Goal: Transaction & Acquisition: Purchase product/service

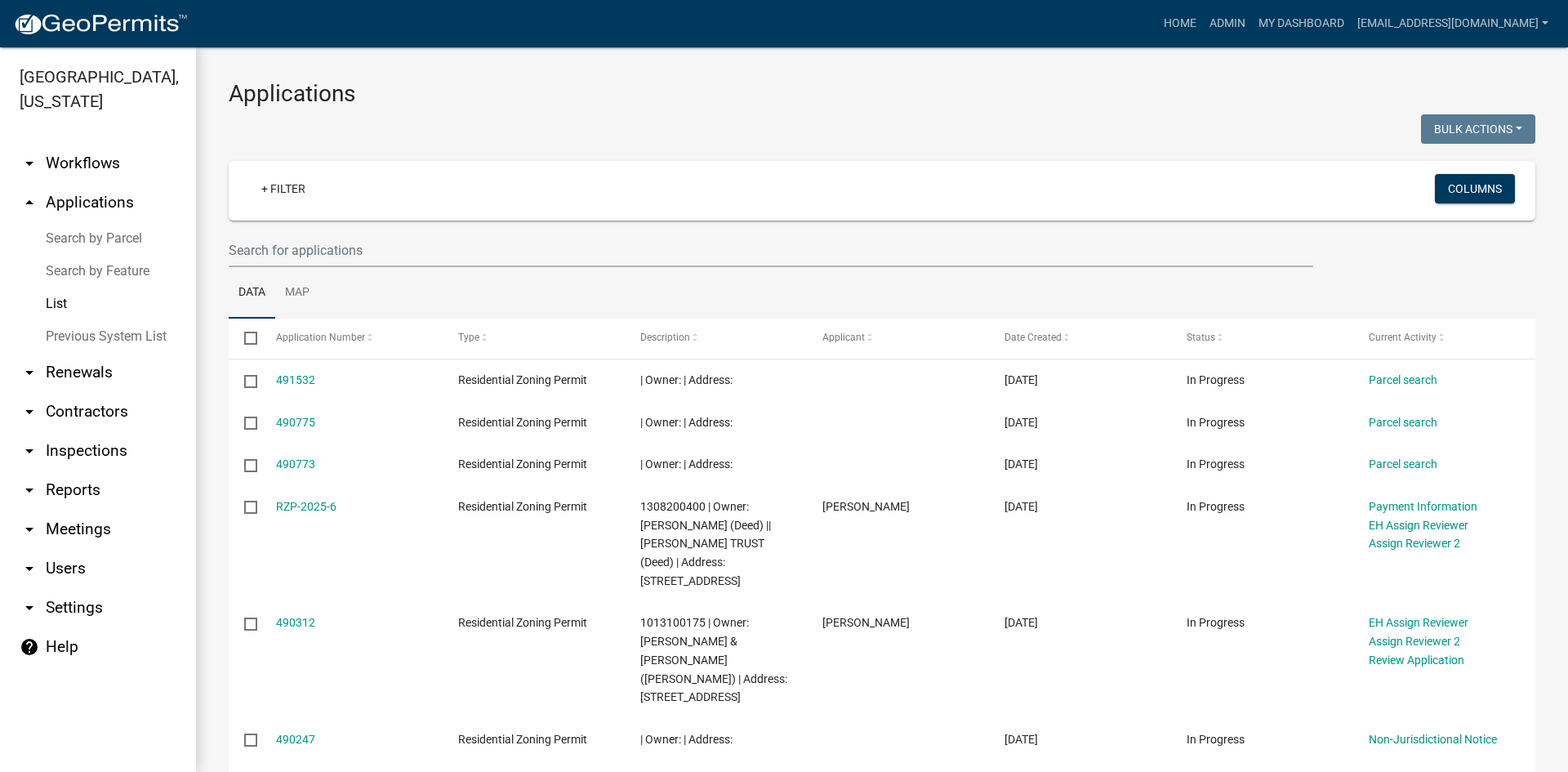
select select "3: 100"
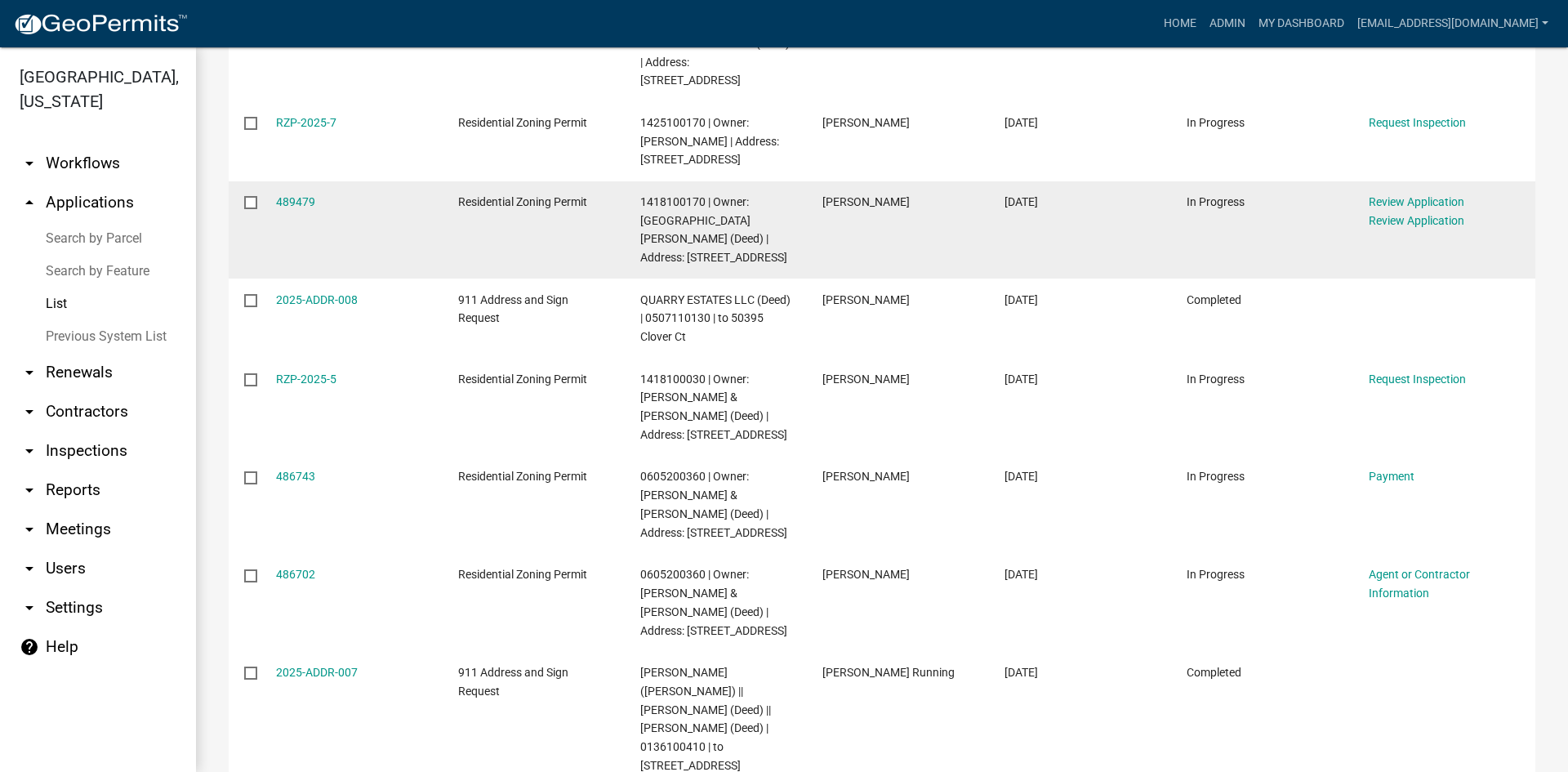
scroll to position [981, 0]
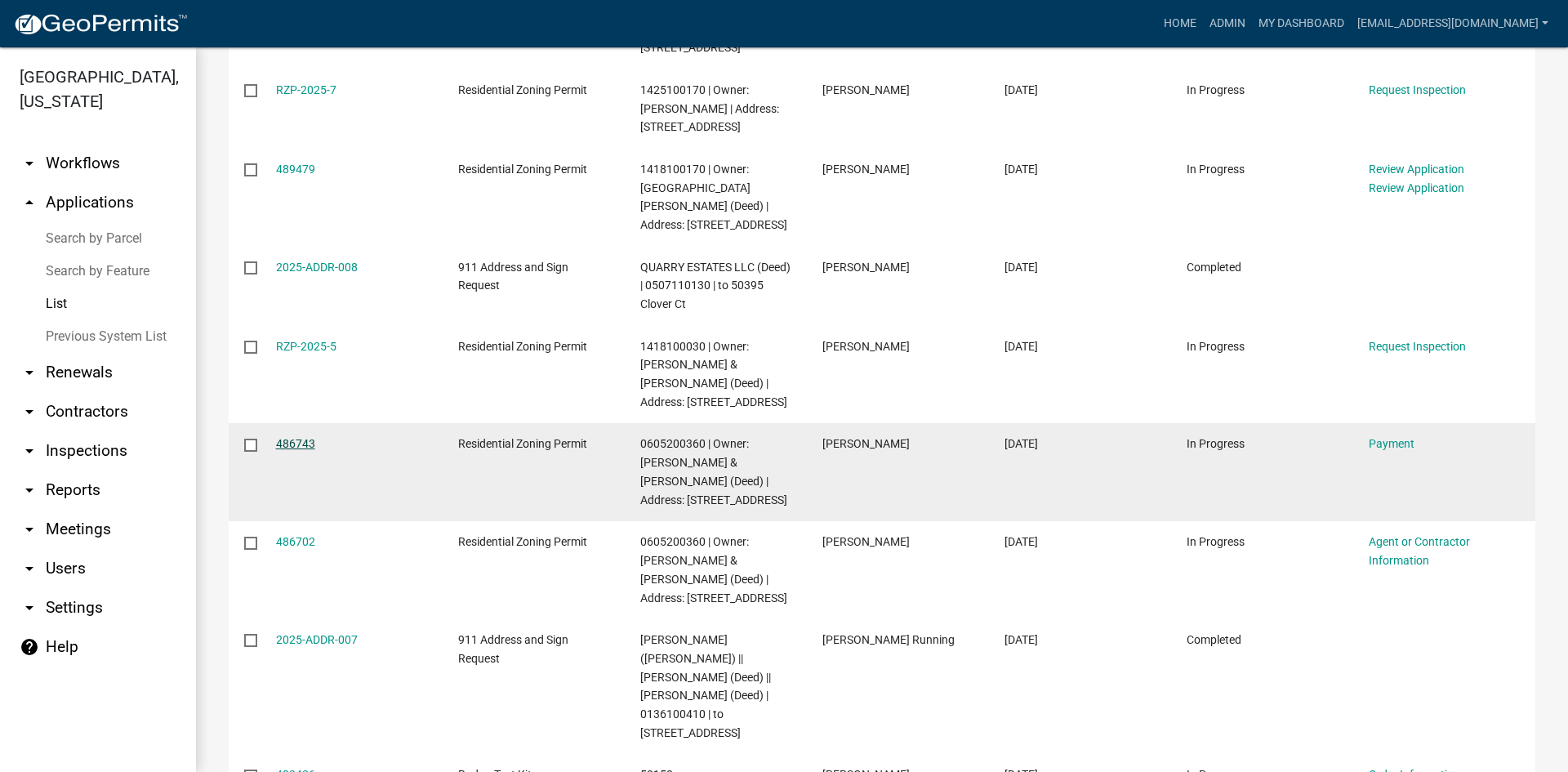
click at [295, 437] on link "486743" at bounding box center [296, 444] width 39 height 13
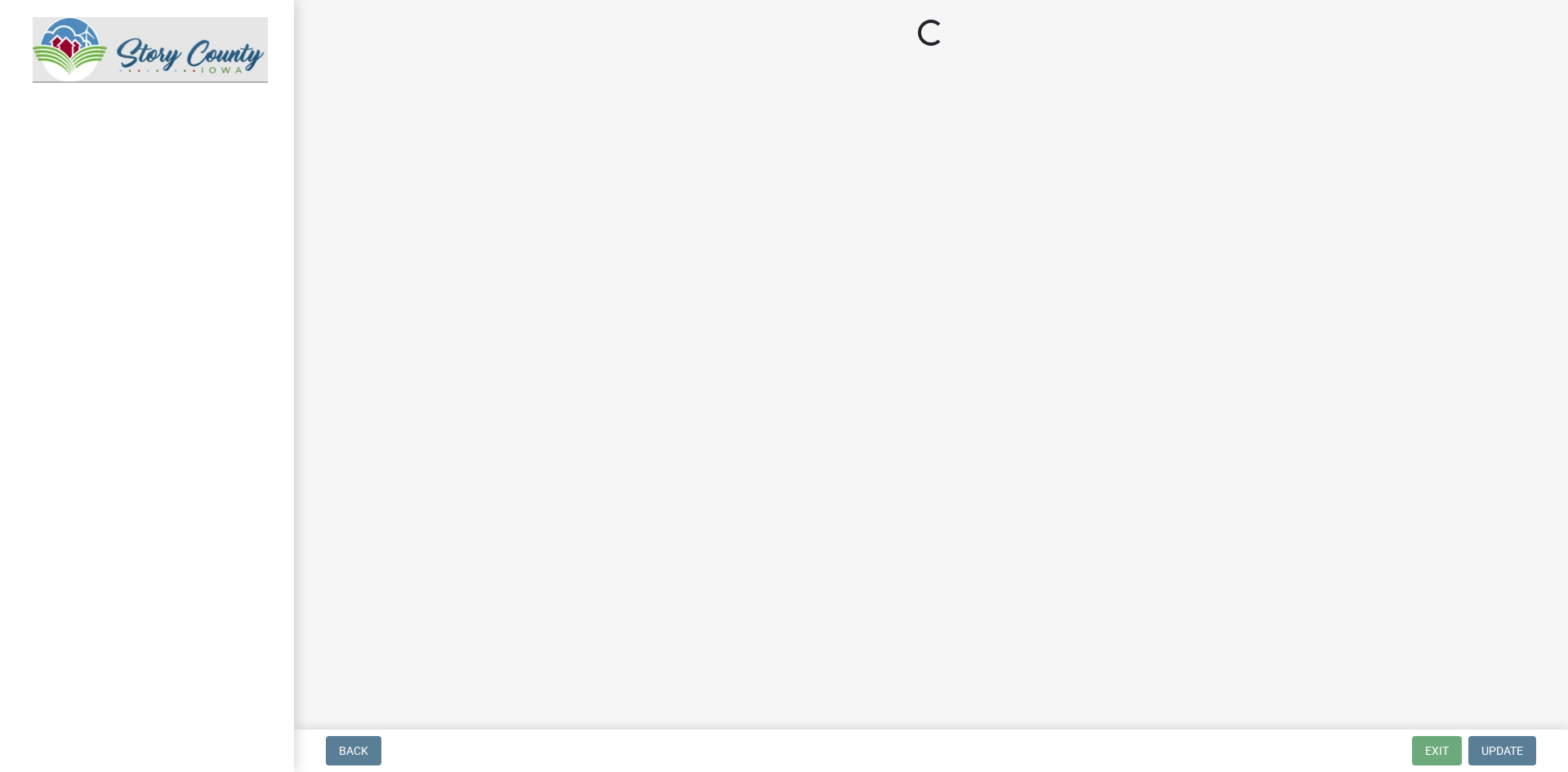
select select "3: 3"
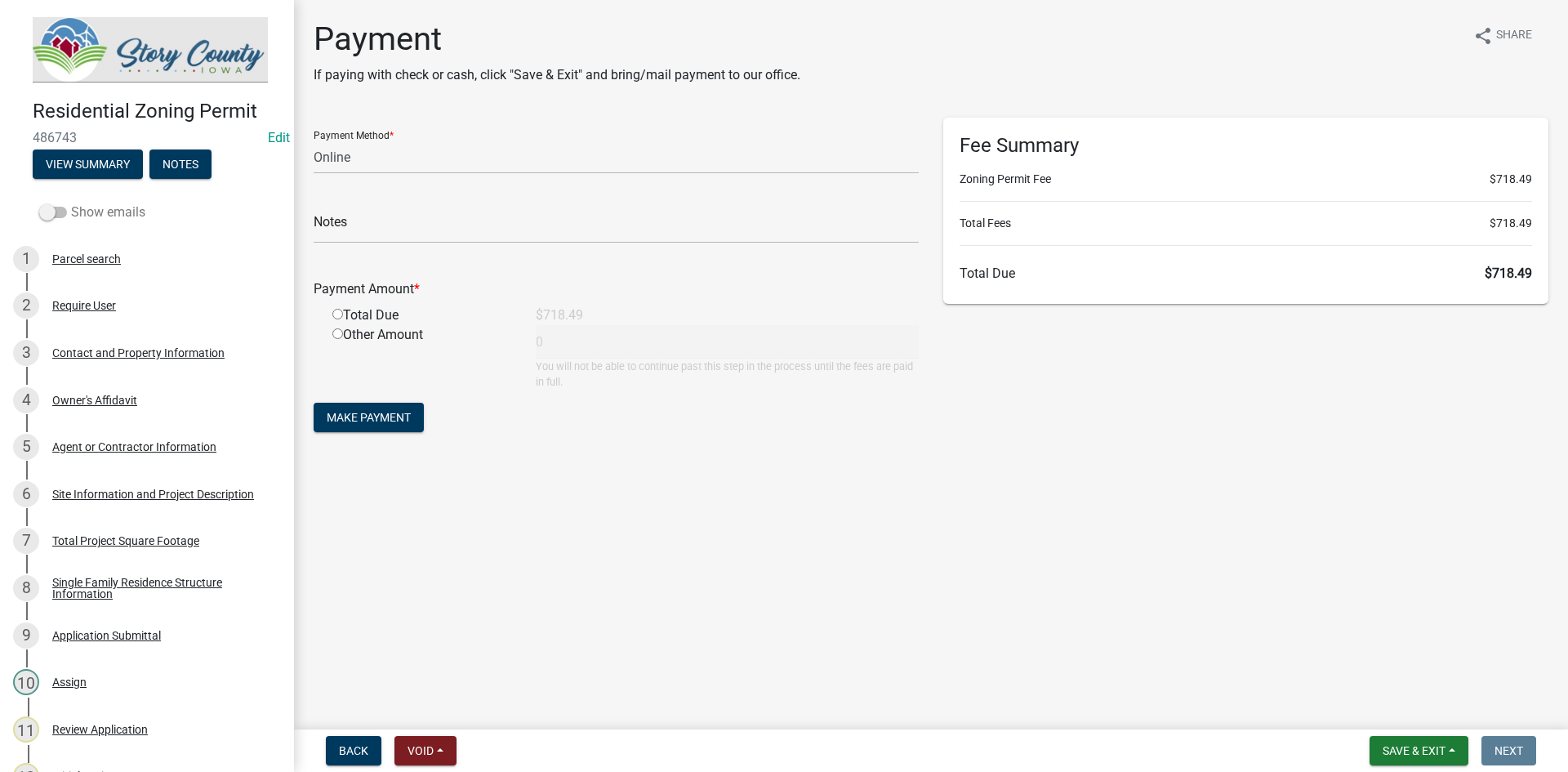
click at [47, 207] on span at bounding box center [53, 212] width 28 height 11
click at [71, 203] on input "Show emails" at bounding box center [71, 203] width 0 height 0
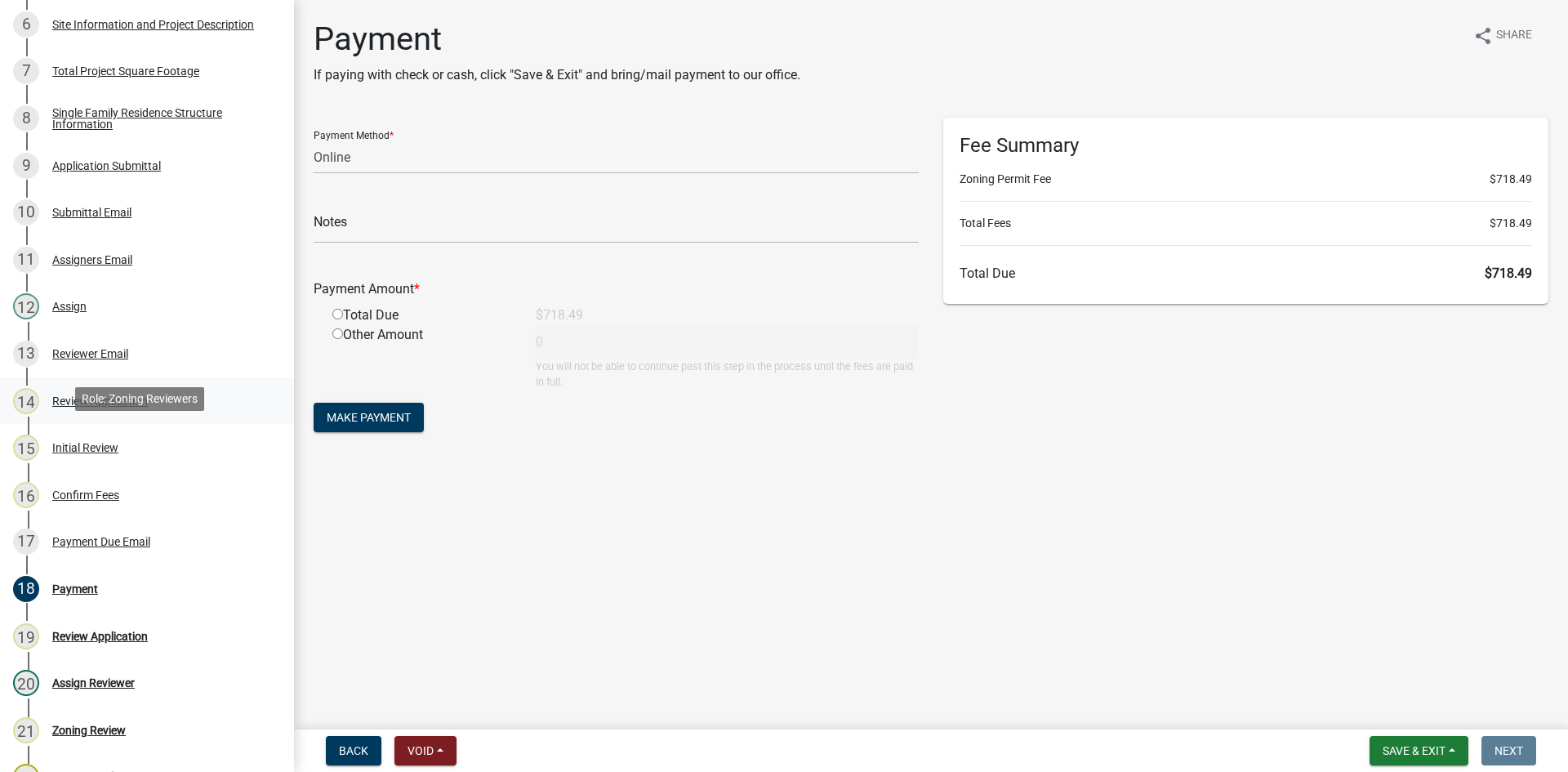
scroll to position [572, 0]
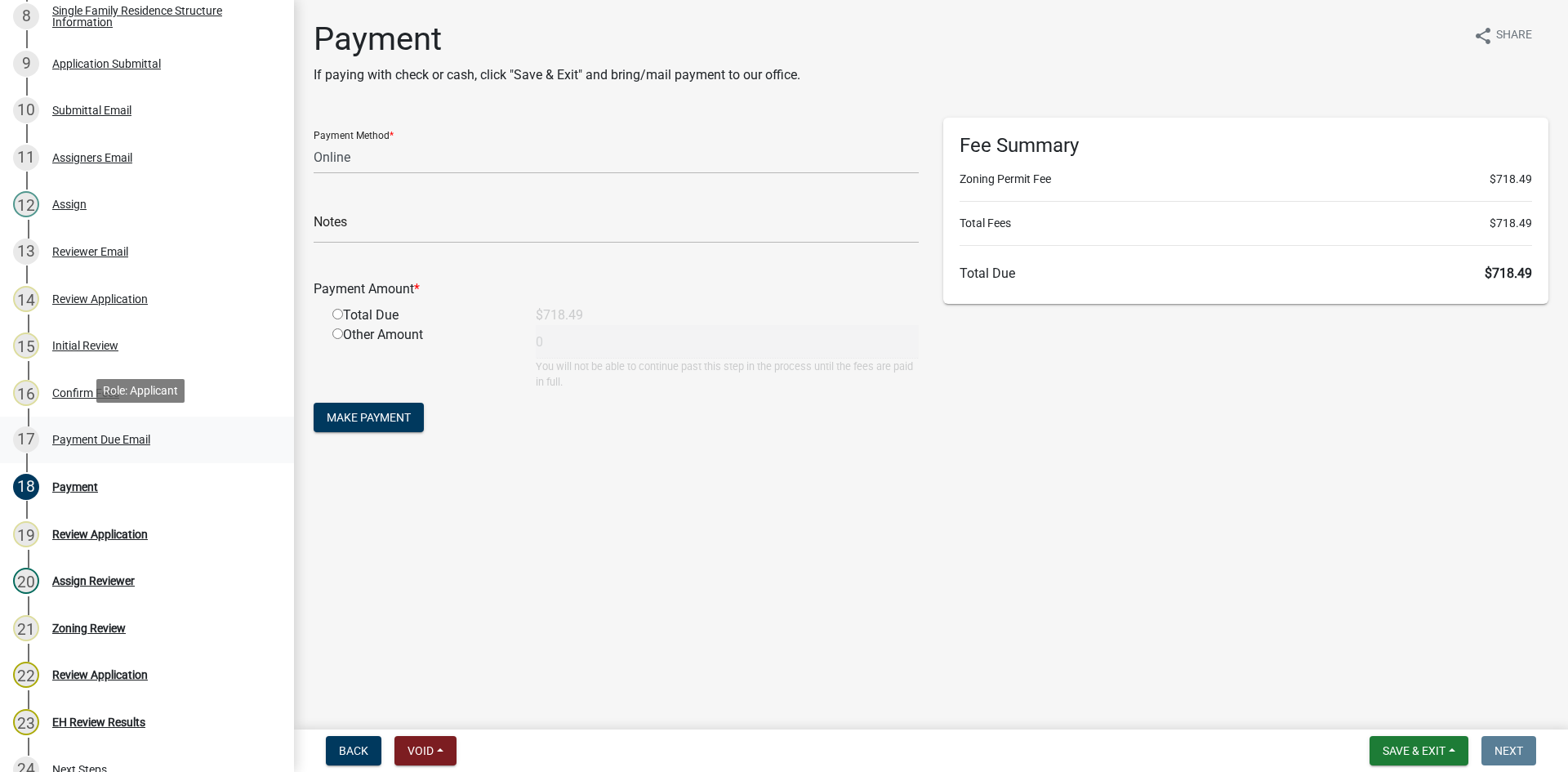
click at [75, 437] on div "Payment Due Email" at bounding box center [101, 439] width 98 height 11
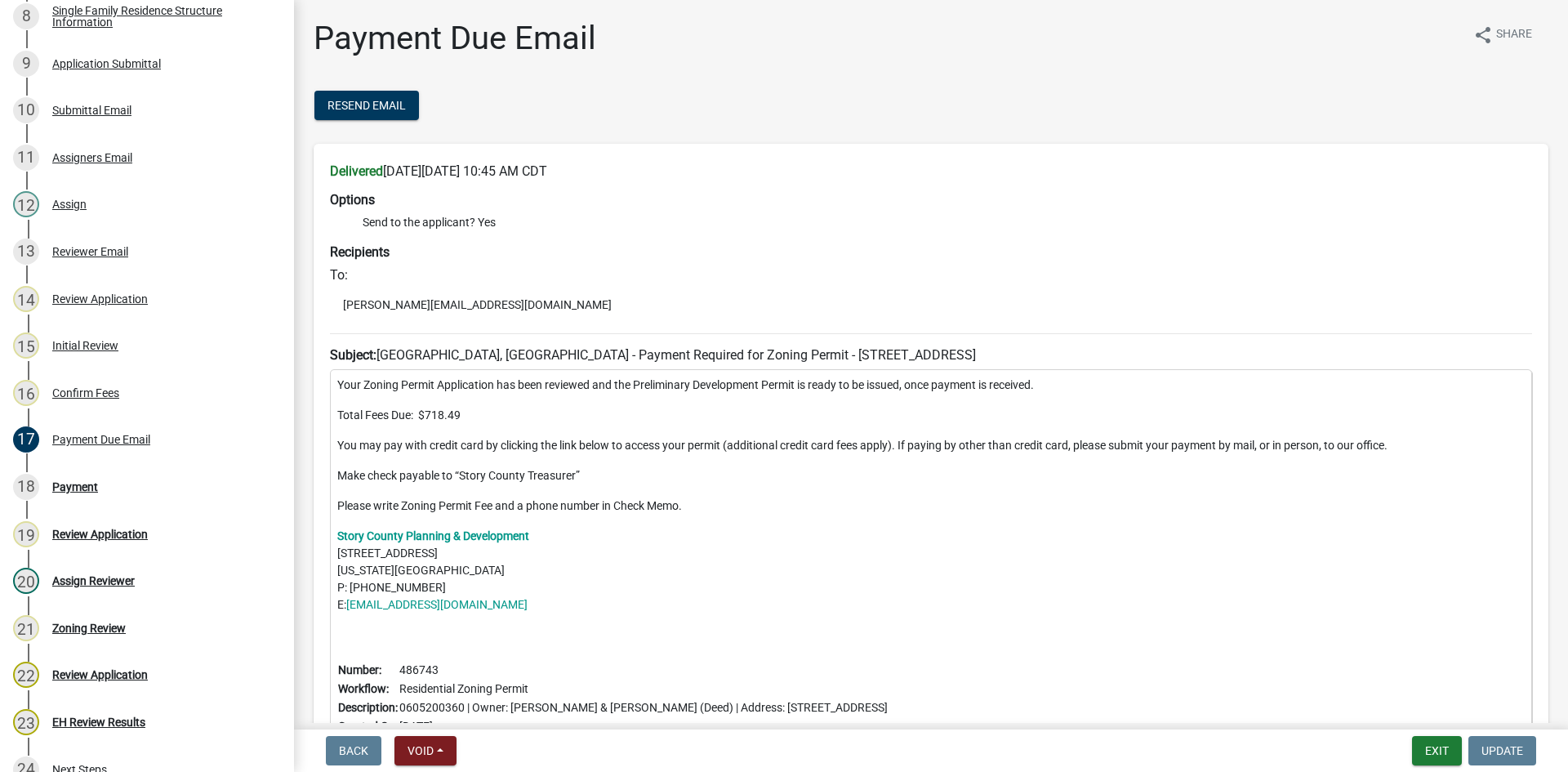
scroll to position [0, 0]
click at [76, 481] on div "Payment" at bounding box center [74, 487] width 45 height 11
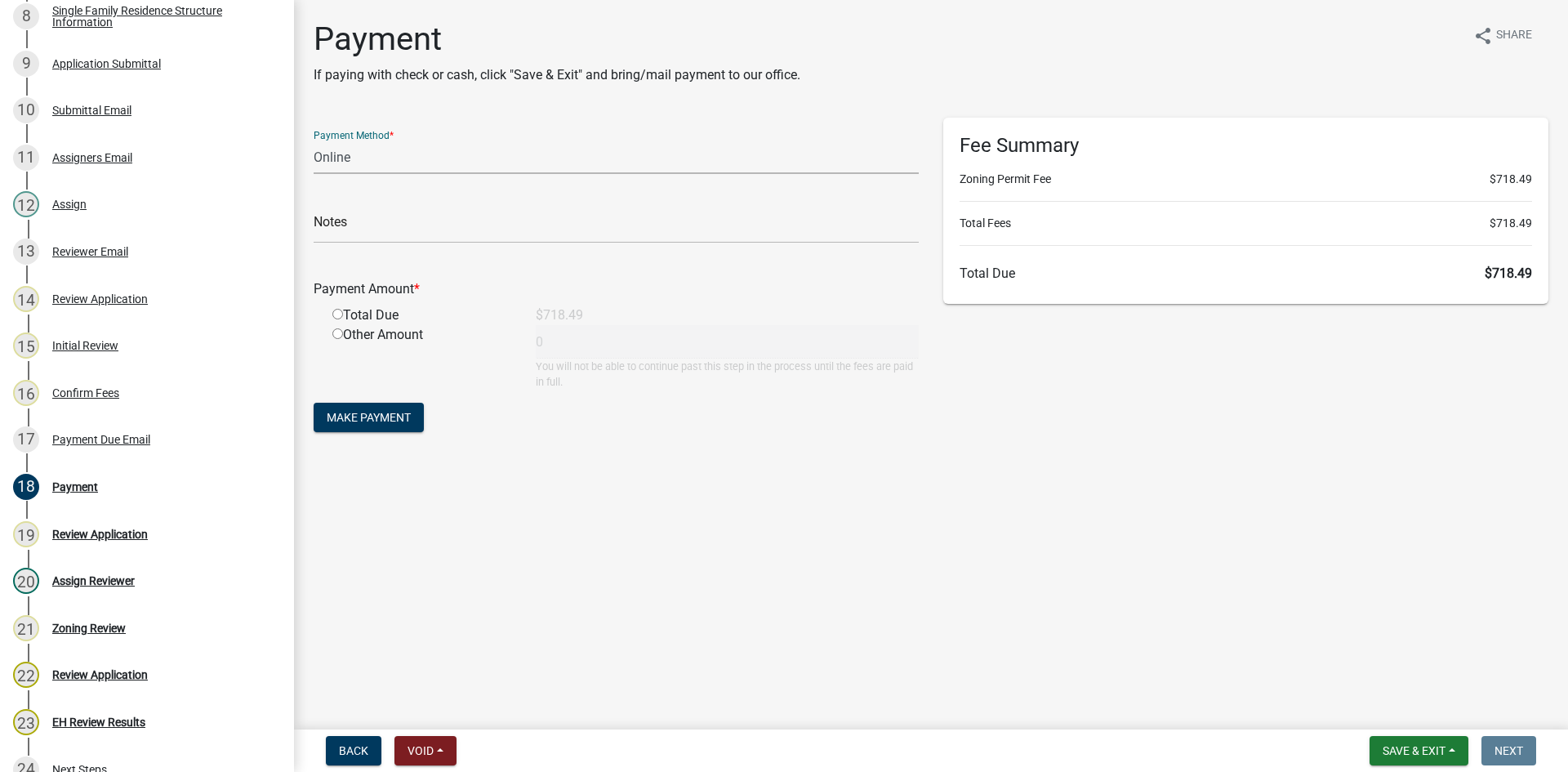
click at [389, 155] on select "Credit Card POS Check Cash Online" at bounding box center [615, 158] width 605 height 33
select select "1: 0"
click at [313, 141] on select "Credit Card POS Check Cash Online" at bounding box center [615, 158] width 605 height 33
click at [353, 312] on div "Total Due" at bounding box center [422, 315] width 203 height 19
click at [336, 313] on input "radio" at bounding box center [337, 313] width 10 height 10
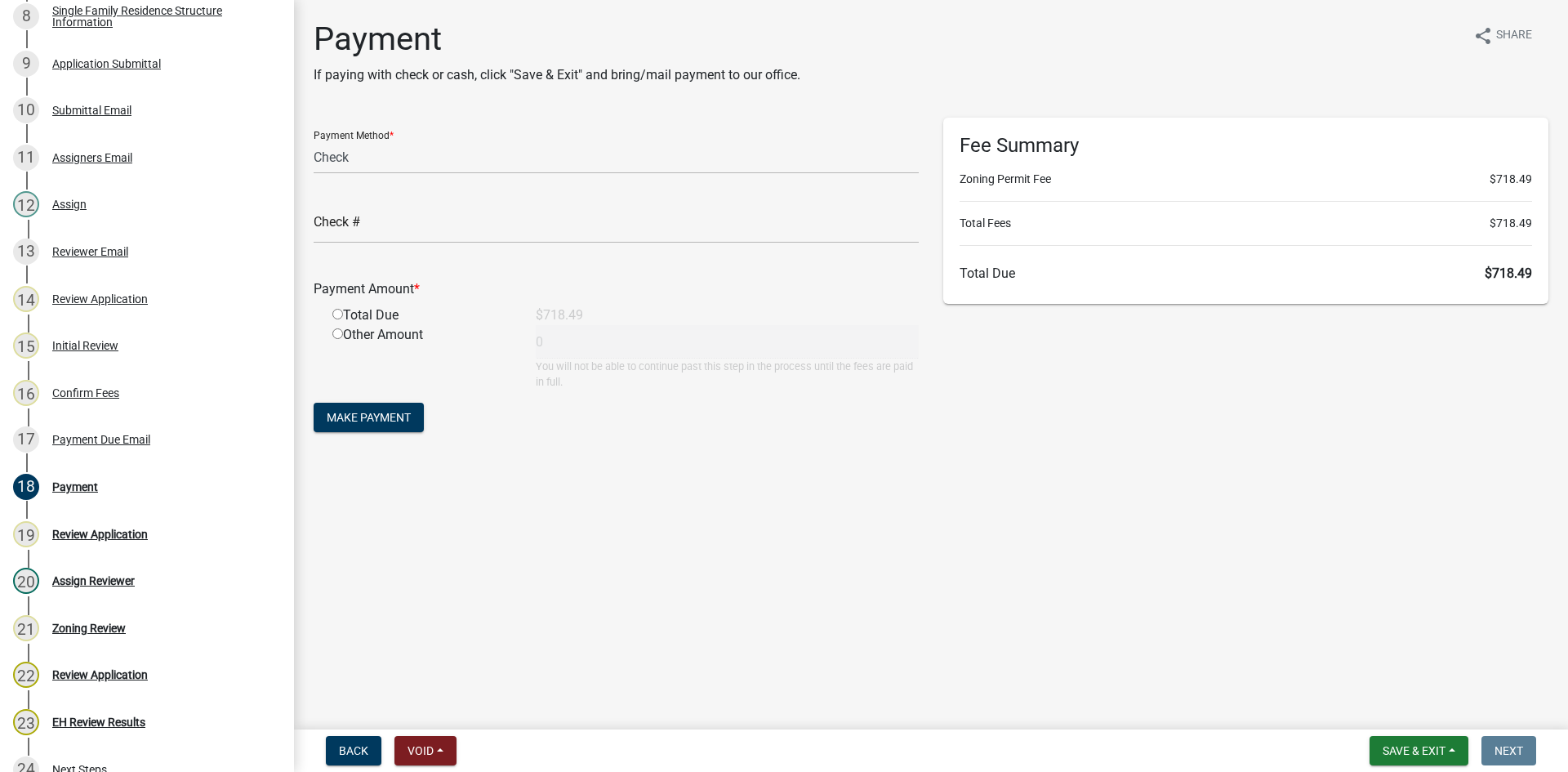
radio input "true"
type input "718.49"
click at [362, 225] on input "text" at bounding box center [615, 227] width 605 height 33
type input "2867"
click at [383, 418] on span "Make Payment" at bounding box center [369, 417] width 84 height 13
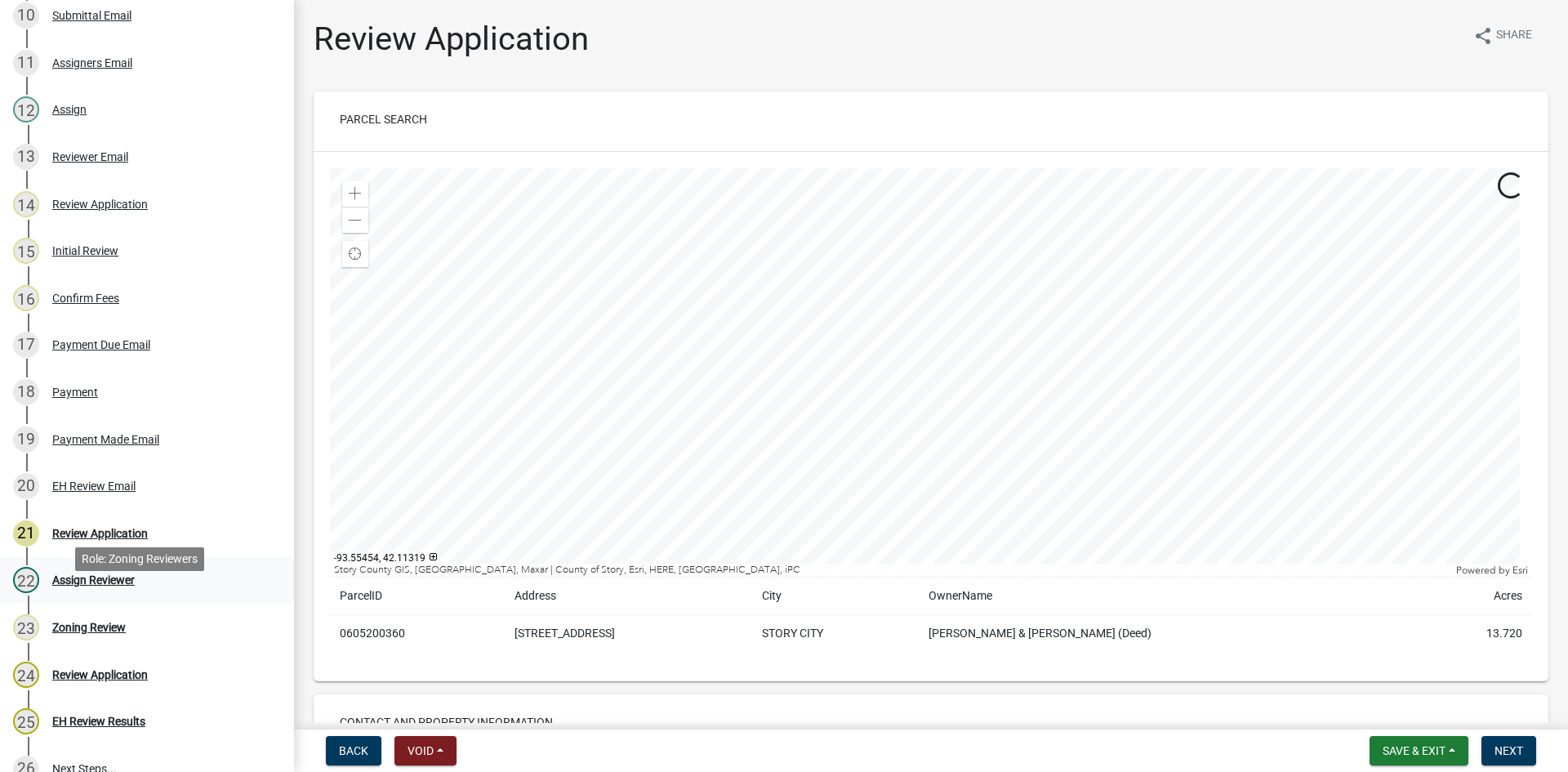
scroll to position [748, 0]
